Goal: Task Accomplishment & Management: Complete application form

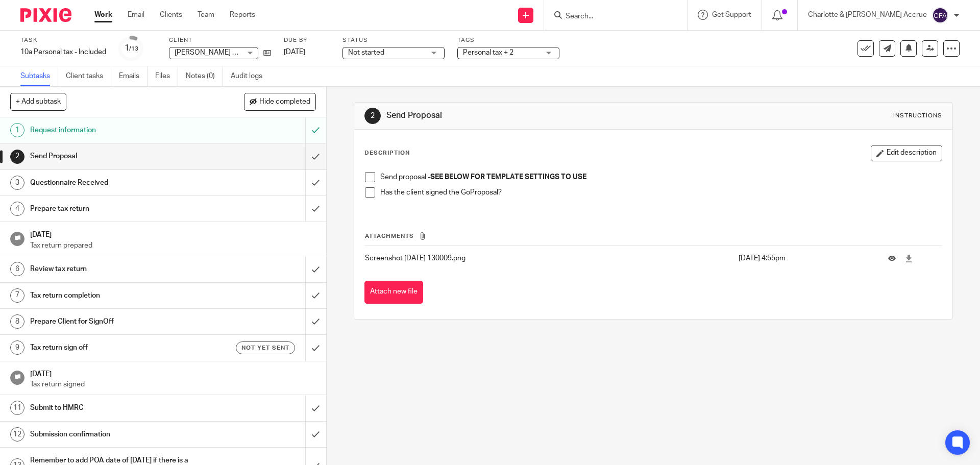
click at [610, 16] on input "Search" at bounding box center [610, 16] width 92 height 9
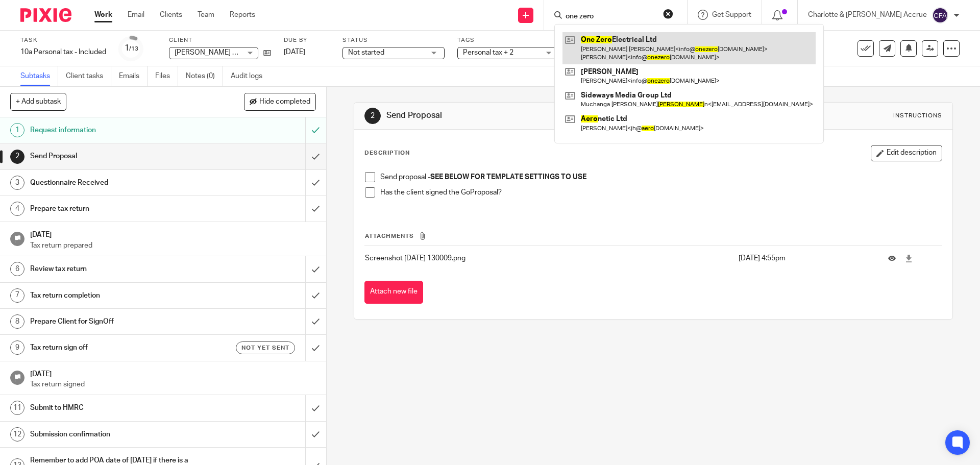
type input "one zero"
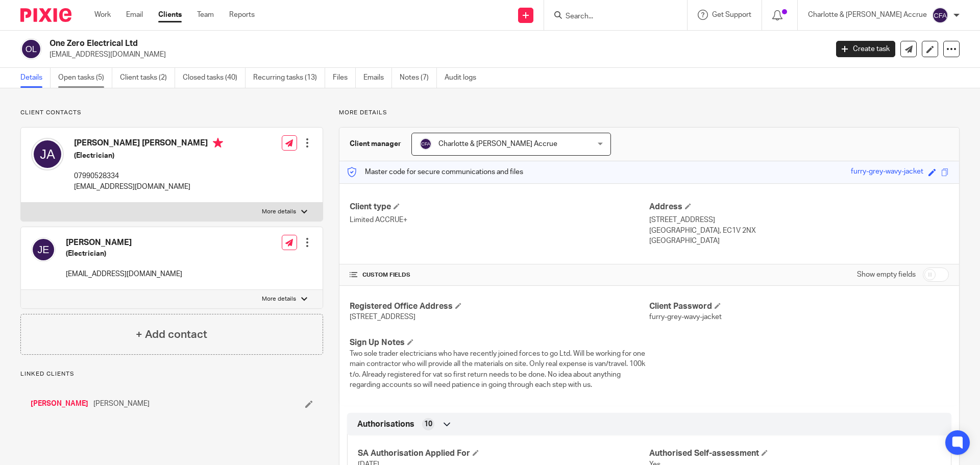
click at [91, 77] on link "Open tasks (5)" at bounding box center [85, 78] width 54 height 20
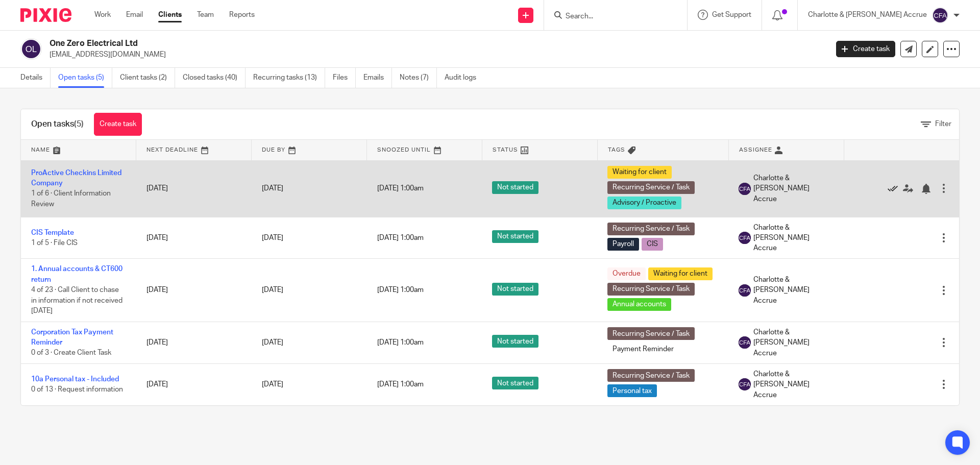
click at [887, 186] on icon at bounding box center [892, 189] width 10 height 10
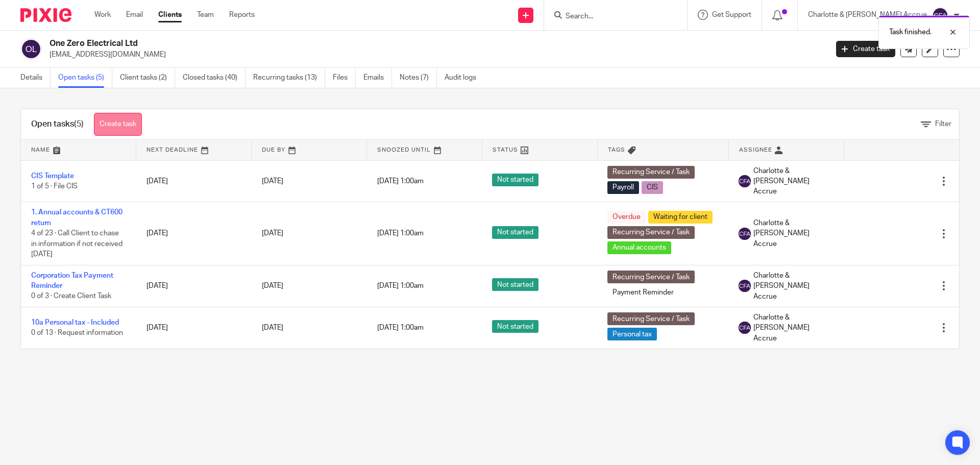
click at [134, 122] on link "Create task" at bounding box center [118, 124] width 48 height 23
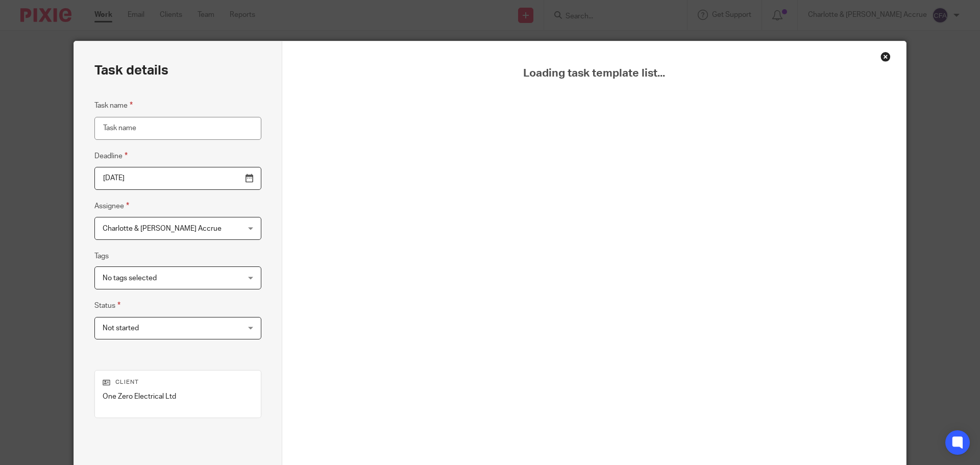
click at [149, 127] on input "Task name" at bounding box center [177, 128] width 167 height 23
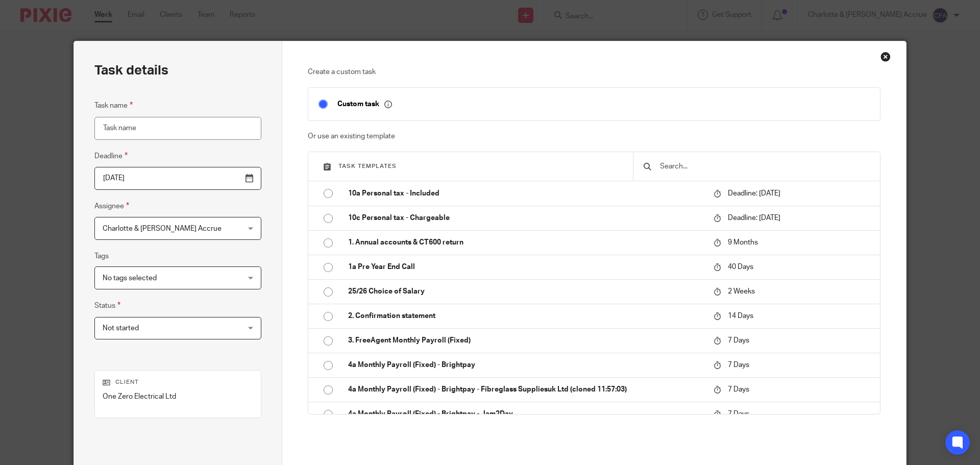
click at [129, 126] on input "Task name" at bounding box center [177, 128] width 167 height 23
type input "Apply for CIS for 2024-25 to be paid back"
click at [179, 277] on span "No tags selected" at bounding box center [166, 277] width 127 height 21
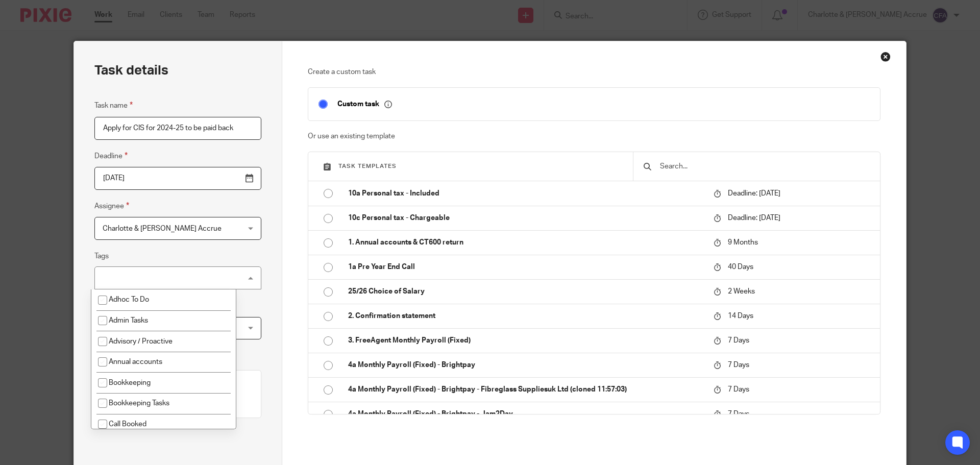
click at [179, 276] on div "No tags selected" at bounding box center [177, 277] width 167 height 23
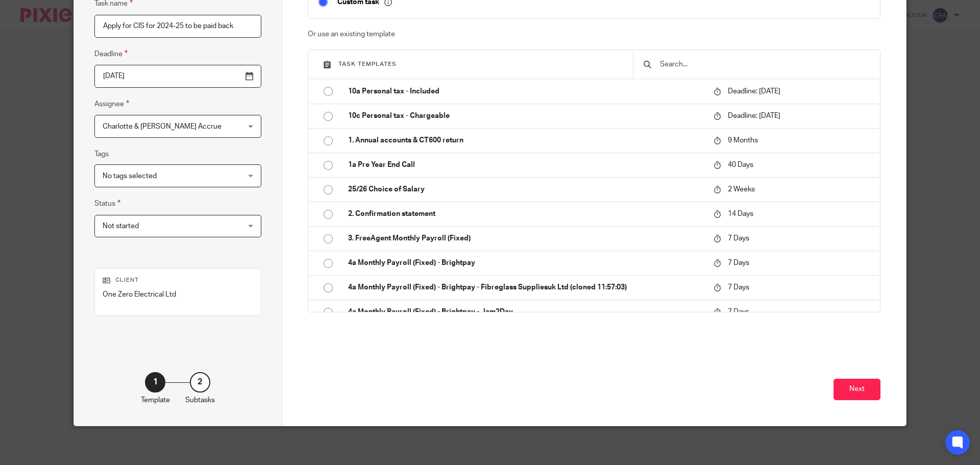
scroll to position [104, 0]
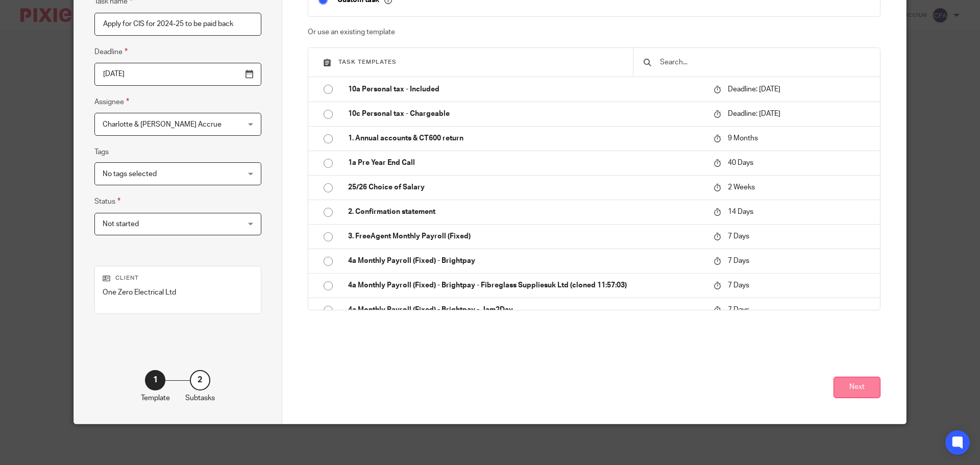
click at [858, 388] on button "Next" at bounding box center [856, 388] width 47 height 22
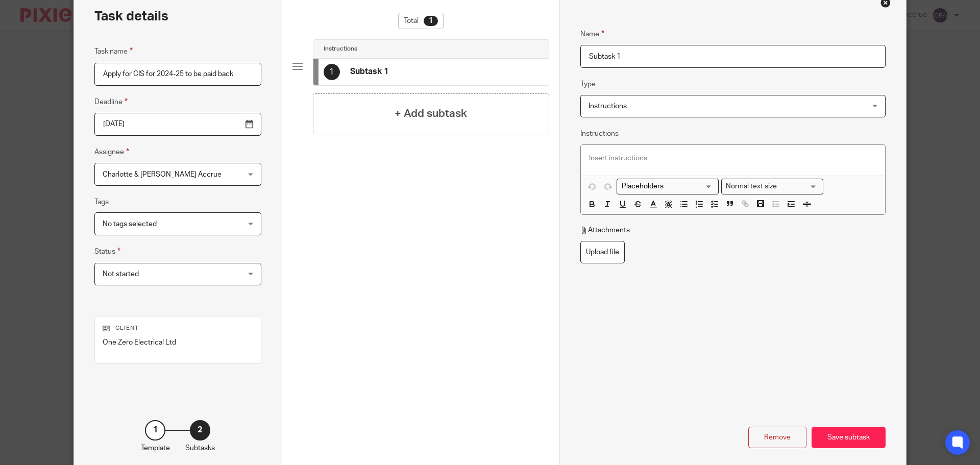
scroll to position [53, 0]
click at [607, 148] on div at bounding box center [733, 161] width 304 height 31
drag, startPoint x: 676, startPoint y: 63, endPoint x: 414, endPoint y: 49, distance: 262.1
click at [615, 60] on input "Subtask 1" at bounding box center [732, 57] width 305 height 23
click at [621, 52] on input "Subtask 1" at bounding box center [732, 57] width 305 height 23
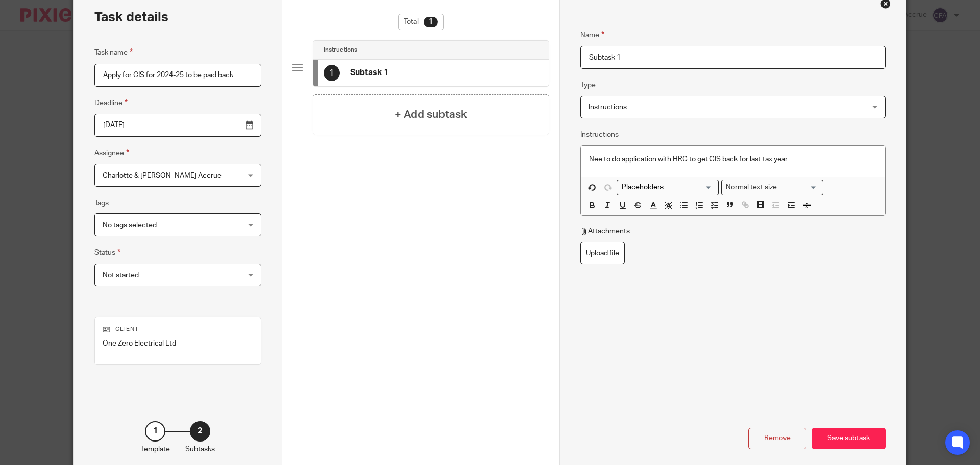
drag, startPoint x: 590, startPoint y: 58, endPoint x: 520, endPoint y: 54, distance: 70.0
click at [525, 55] on div "Task details Task name Apply for CIS for 2024-25 to be paid back Deadline 2025-…" at bounding box center [490, 231] width 832 height 486
type input "CIS claim"
click at [833, 432] on div "Save subtask" at bounding box center [848, 439] width 74 height 22
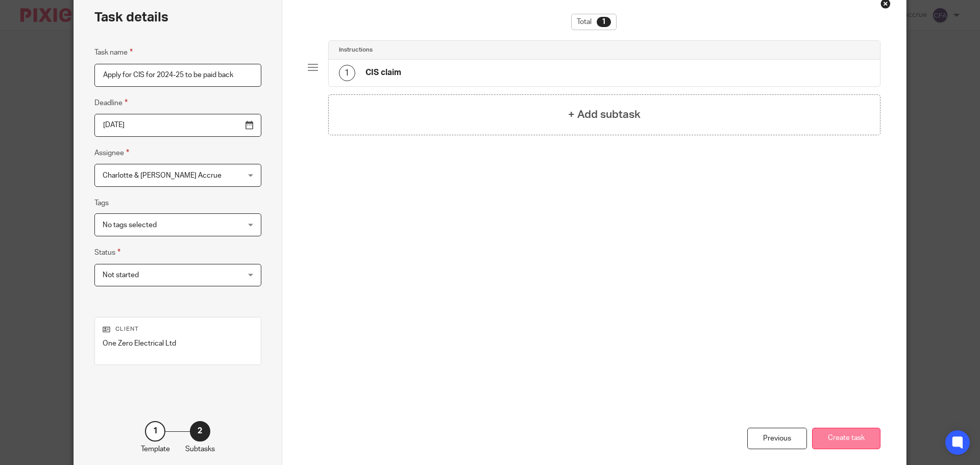
click at [835, 434] on button "Create task" at bounding box center [846, 439] width 68 height 22
